Goal: Check status: Check status

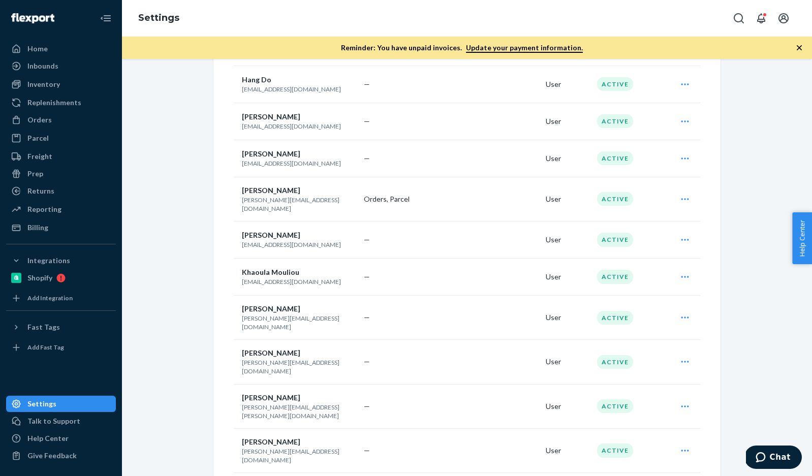
scroll to position [1601, 0]
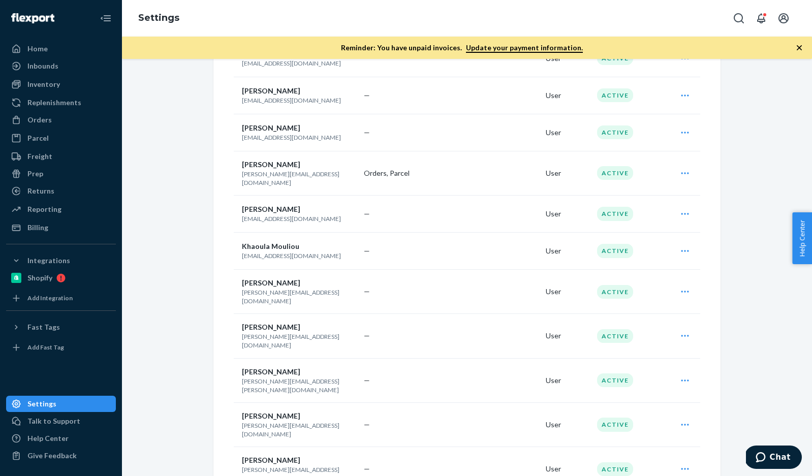
click at [41, 85] on div "Inventory" at bounding box center [43, 84] width 33 height 10
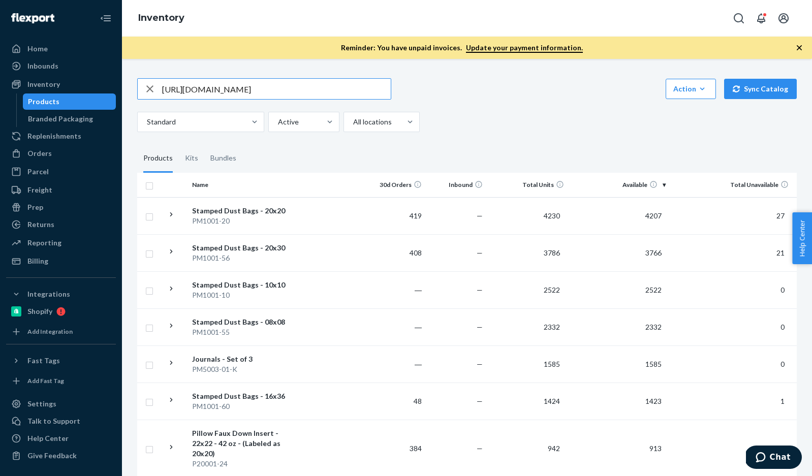
type input "[URL][DOMAIN_NAME]"
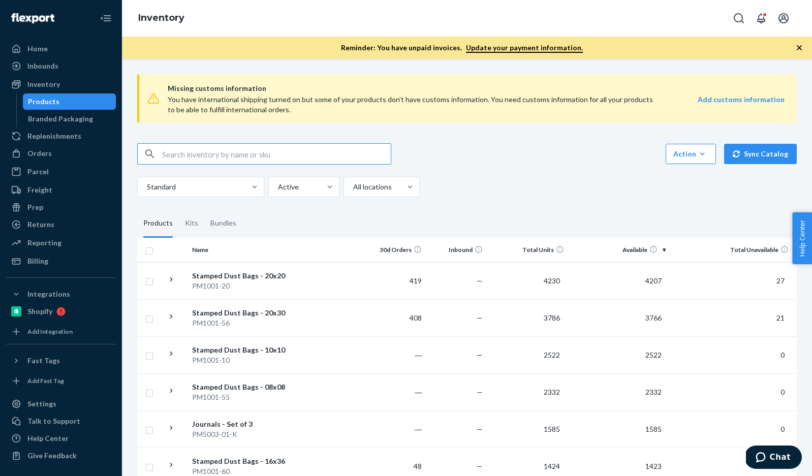
click at [196, 153] on input "text" at bounding box center [276, 154] width 229 height 20
paste input "B86007-30"
type input "B86007-30"
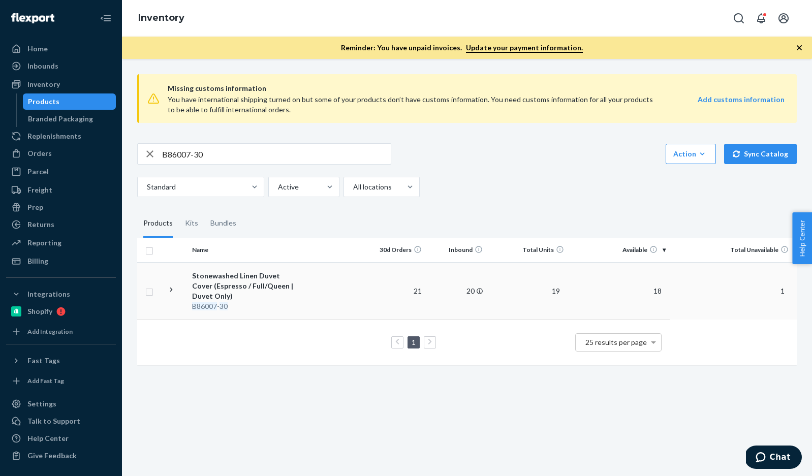
click at [276, 281] on div "Stonewashed Linen Duvet Cover (Espresso / Full/Queen | Duvet Only)" at bounding box center [245, 286] width 106 height 30
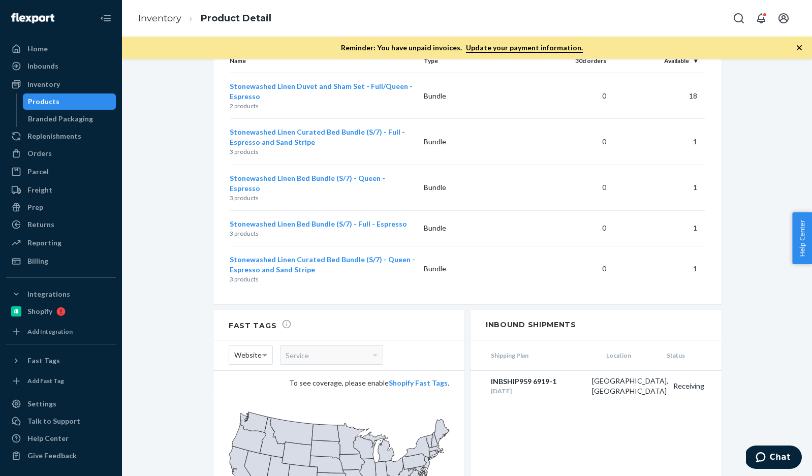
scroll to position [1205, 0]
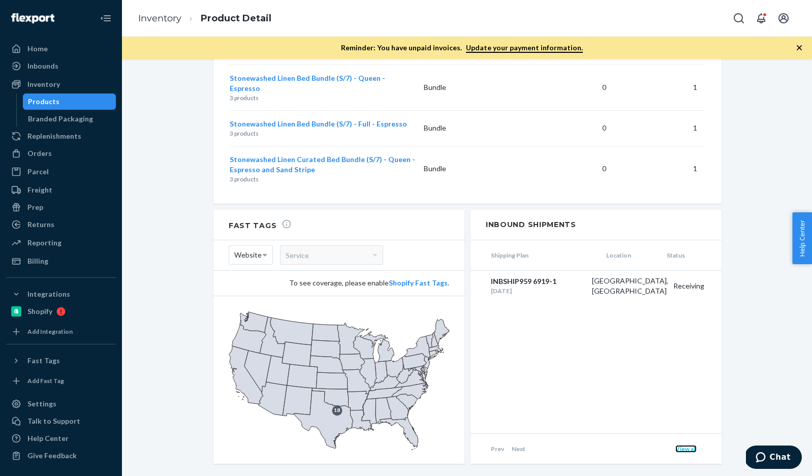
click at [690, 445] on link "View all" at bounding box center [685, 449] width 21 height 8
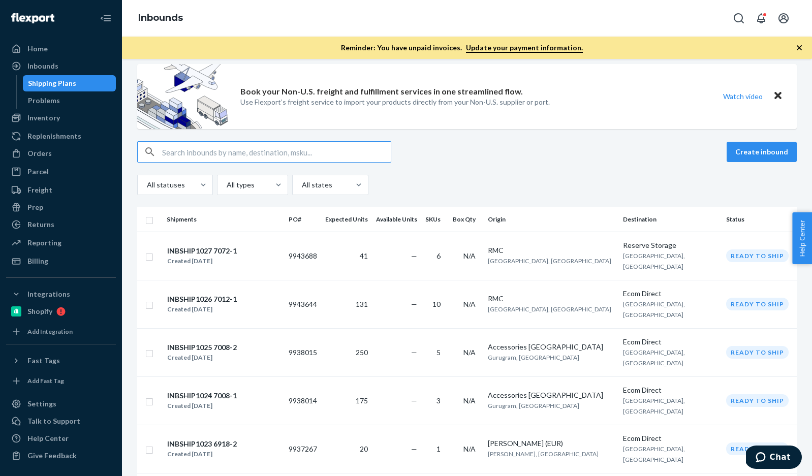
scroll to position [12, 0]
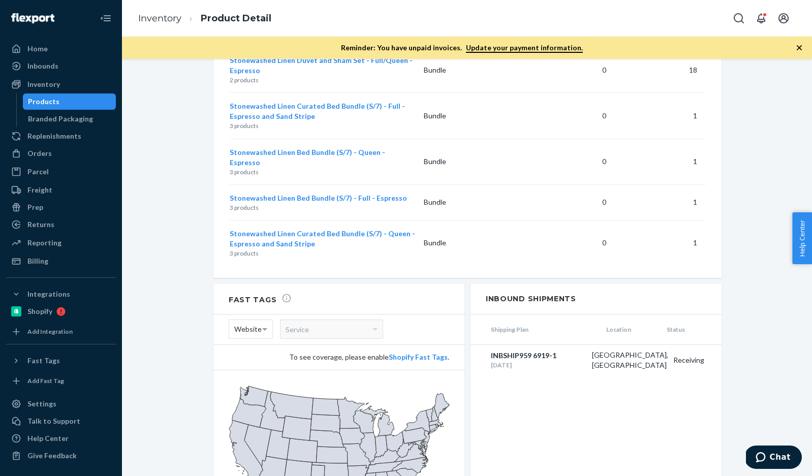
scroll to position [1159, 0]
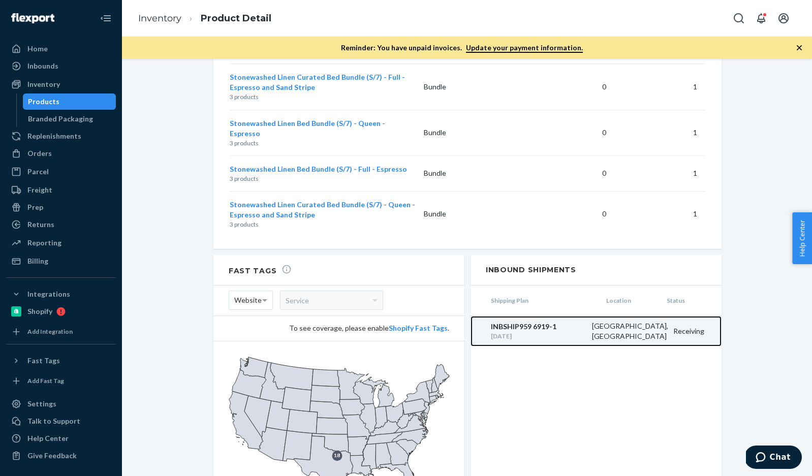
click at [522, 322] on div "INBSHIP959 6919-1" at bounding box center [539, 327] width 96 height 10
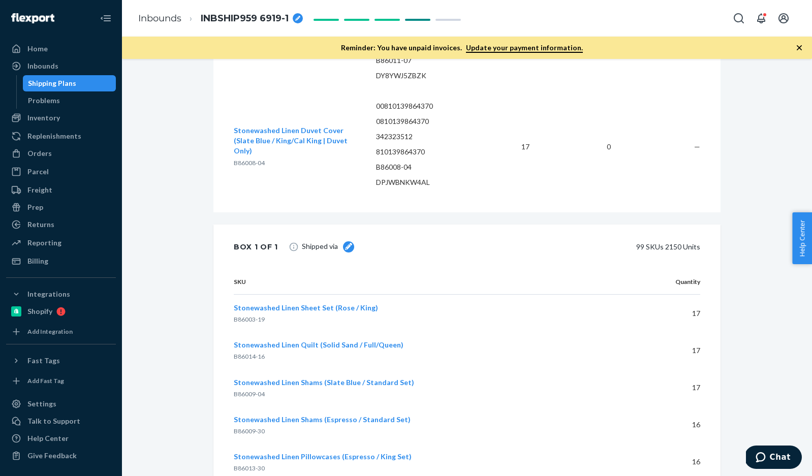
scroll to position [10328, 0]
